Goal: Find specific fact: Find specific fact

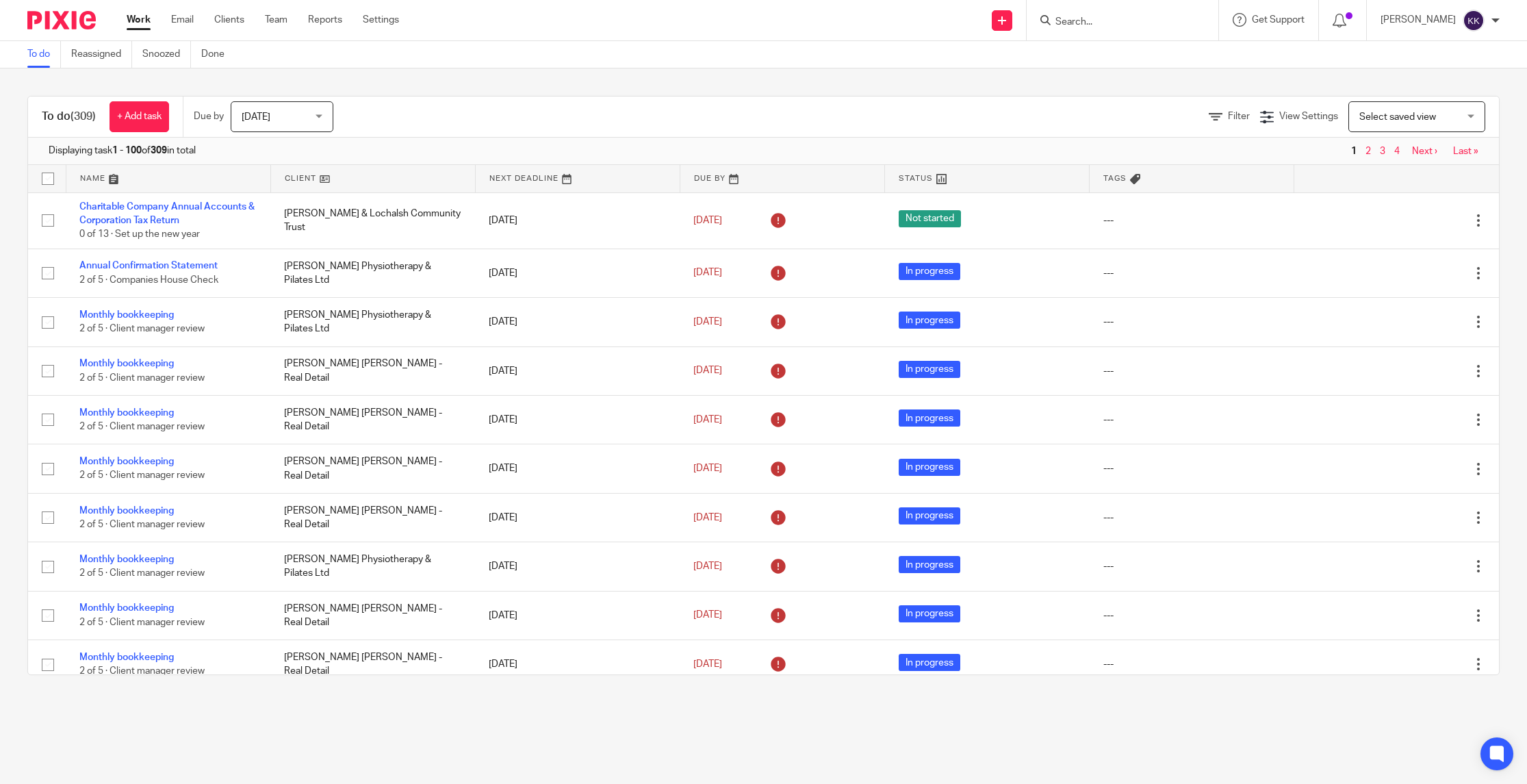
click at [1090, 22] on input "Search" at bounding box center [1115, 22] width 123 height 13
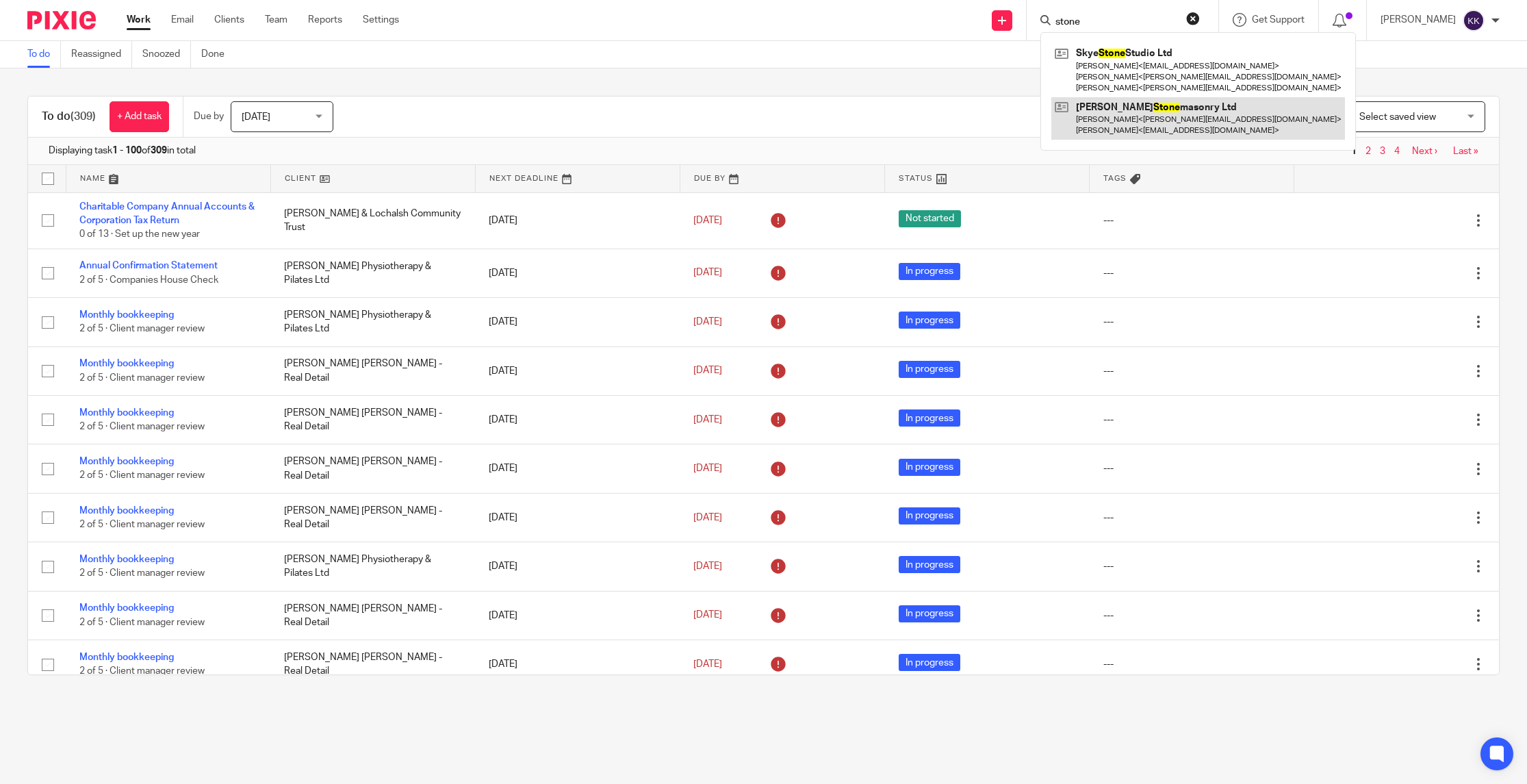
type input "stone"
click at [1130, 114] on link at bounding box center [1198, 118] width 294 height 43
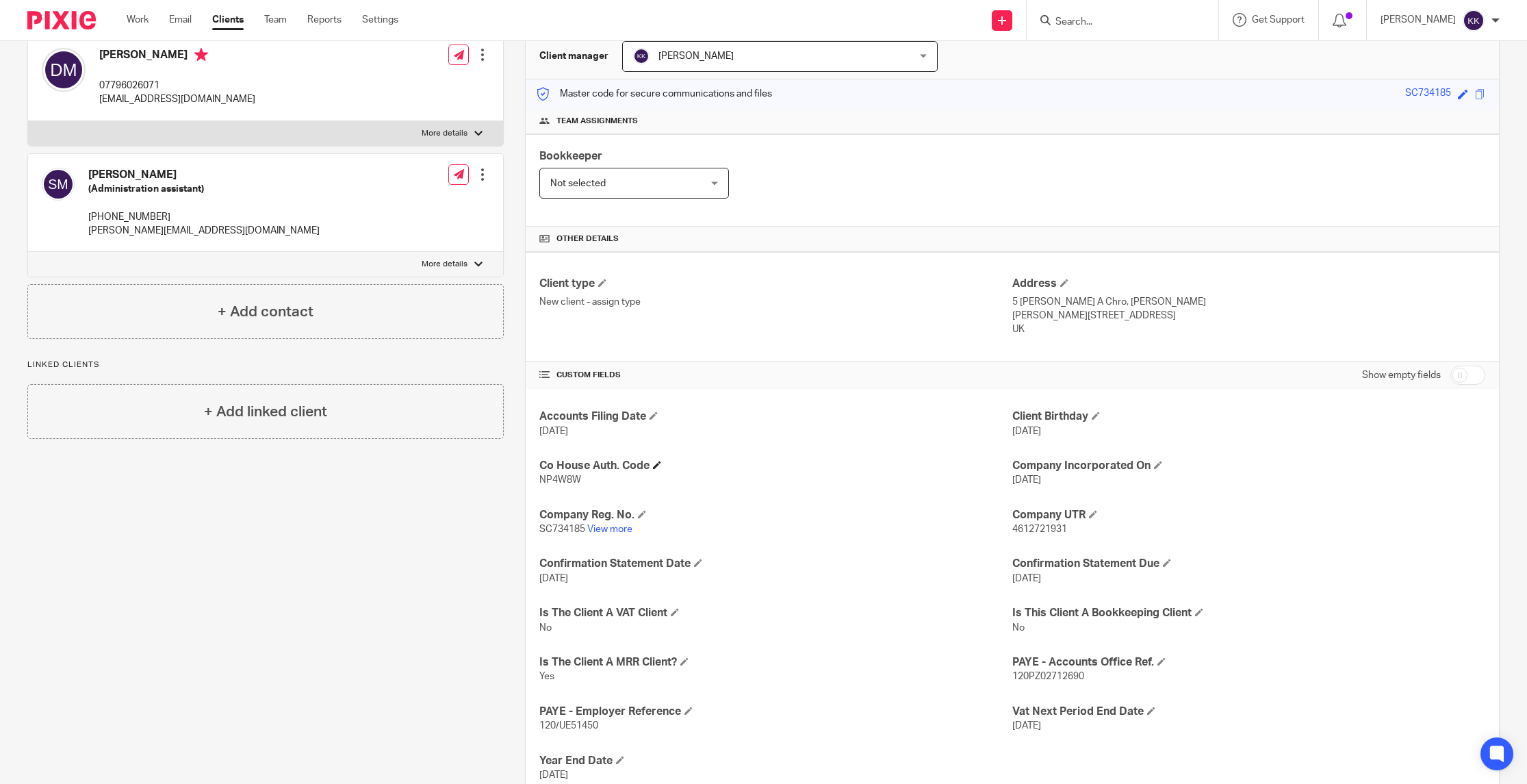
scroll to position [172, 0]
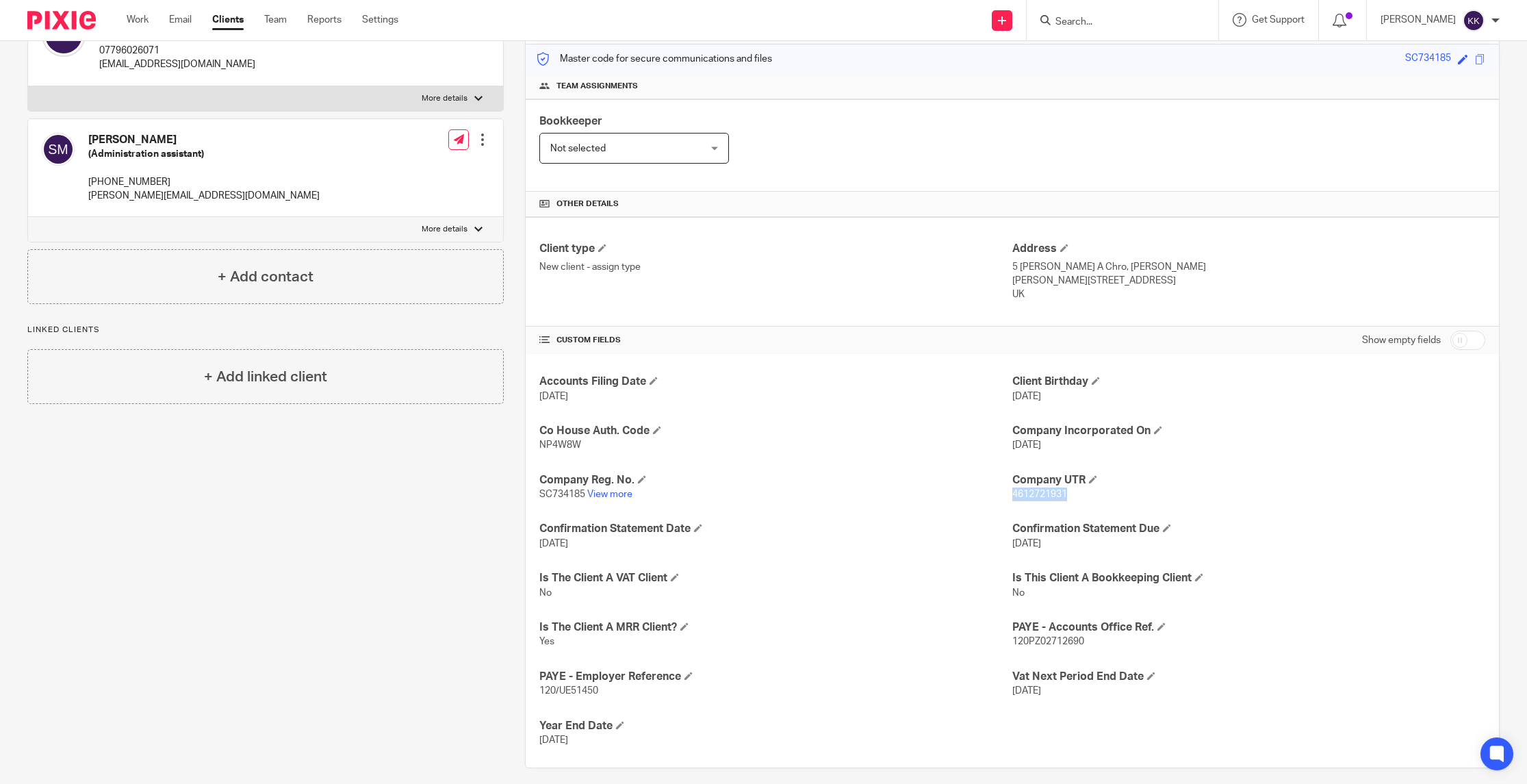
drag, startPoint x: 1065, startPoint y: 497, endPoint x: 1013, endPoint y: 497, distance: 52.0
click at [1013, 497] on p "4612721931" at bounding box center [1248, 494] width 473 height 14
copy span "4612721931"
